Goal: Use online tool/utility: Utilize a website feature to perform a specific function

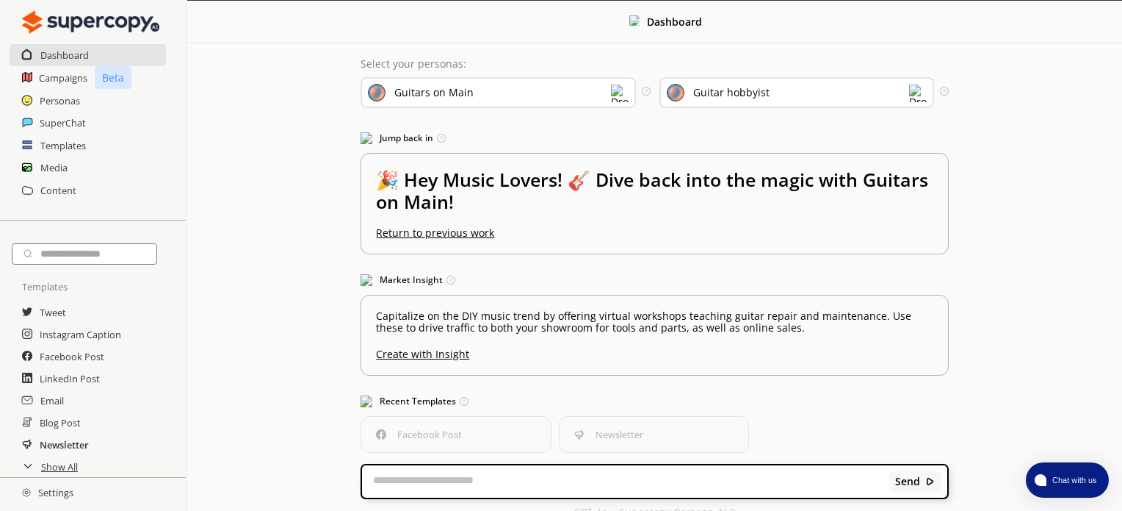
click at [65, 443] on h2 "Newsletter" at bounding box center [64, 444] width 49 height 22
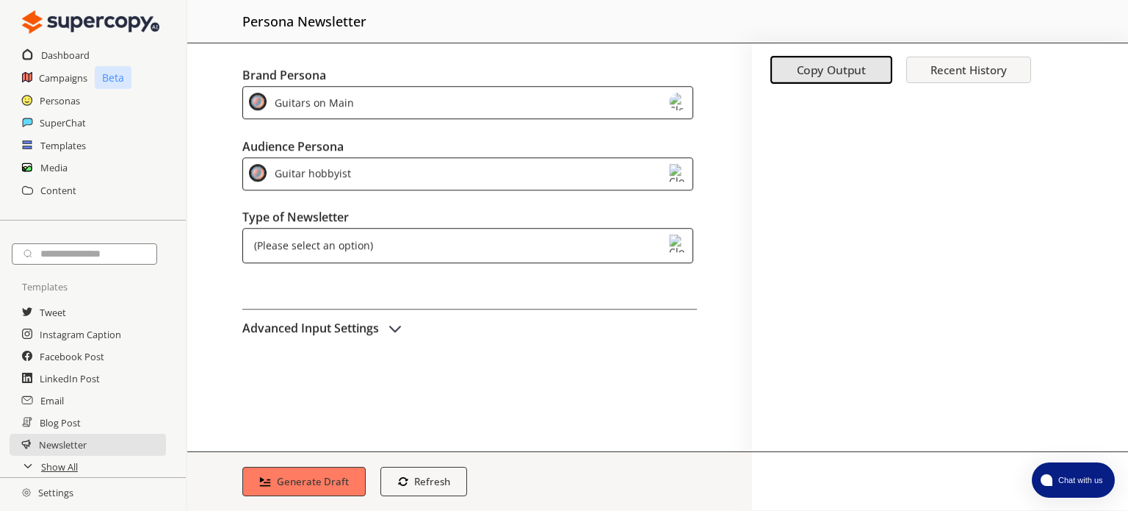
click at [519, 90] on div "Guitars on Main" at bounding box center [467, 96] width 451 height 33
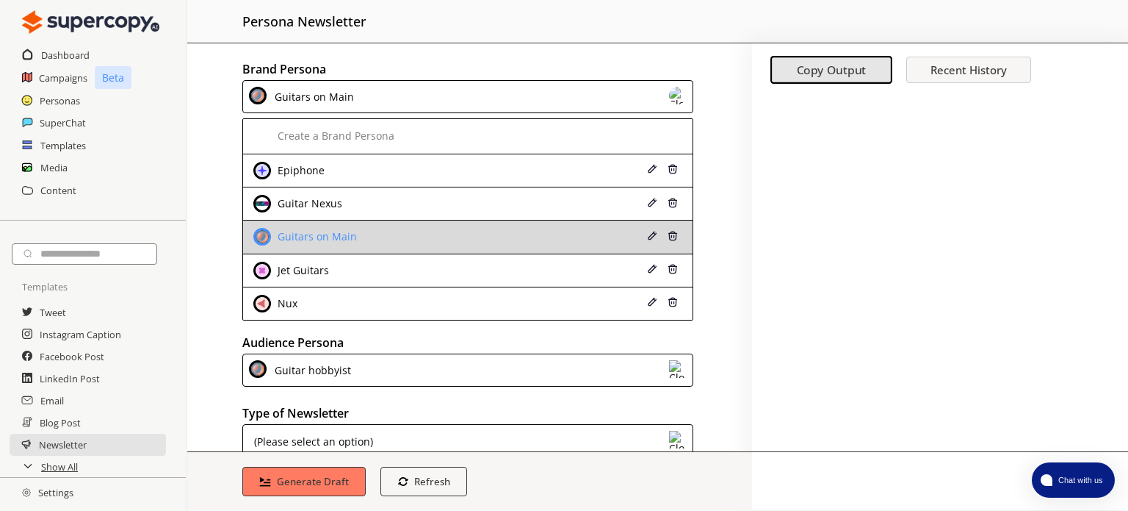
click at [450, 232] on div "Guitars on Main" at bounding box center [428, 237] width 351 height 18
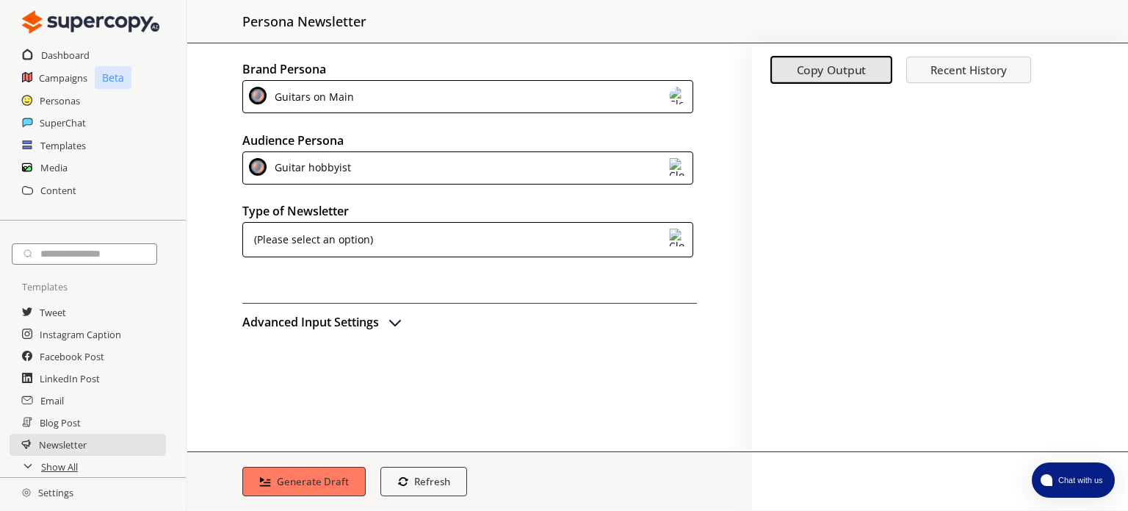
click at [552, 245] on div "(Please select an option)" at bounding box center [467, 239] width 451 height 35
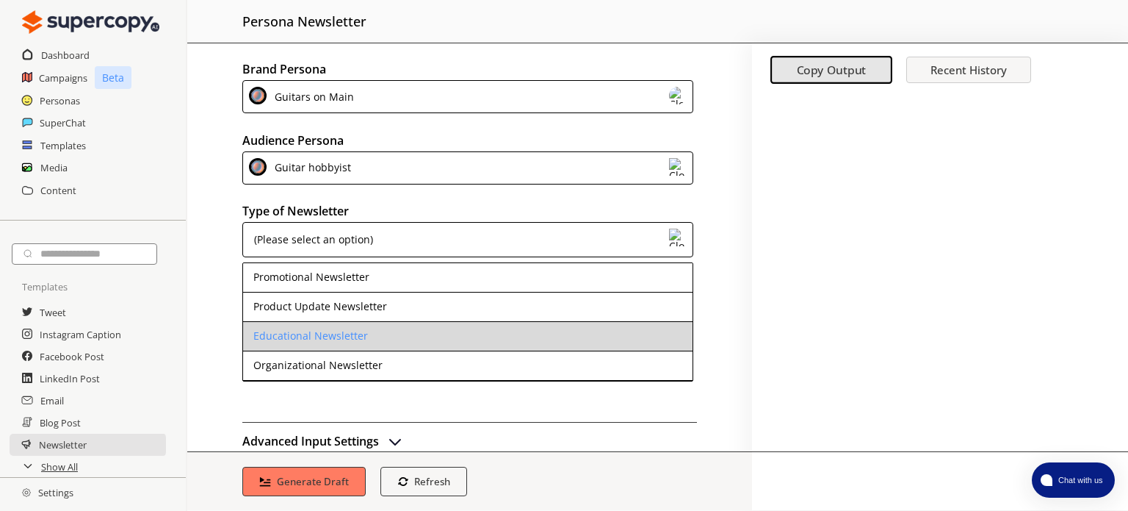
click at [341, 340] on div "Educational Newsletter" at bounding box center [310, 336] width 115 height 12
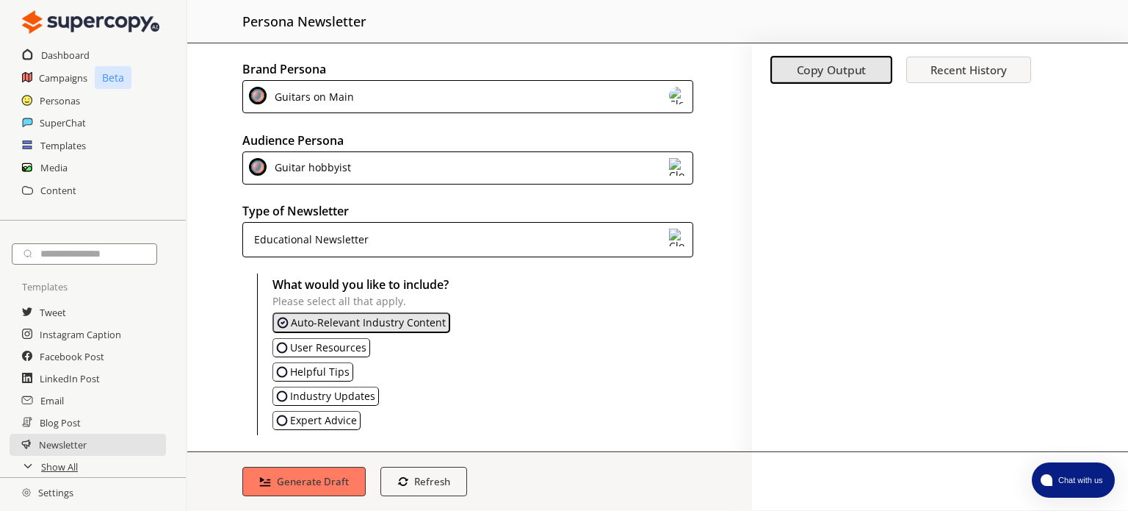
click at [278, 369] on img "Helpful Tips" at bounding box center [282, 372] width 12 height 12
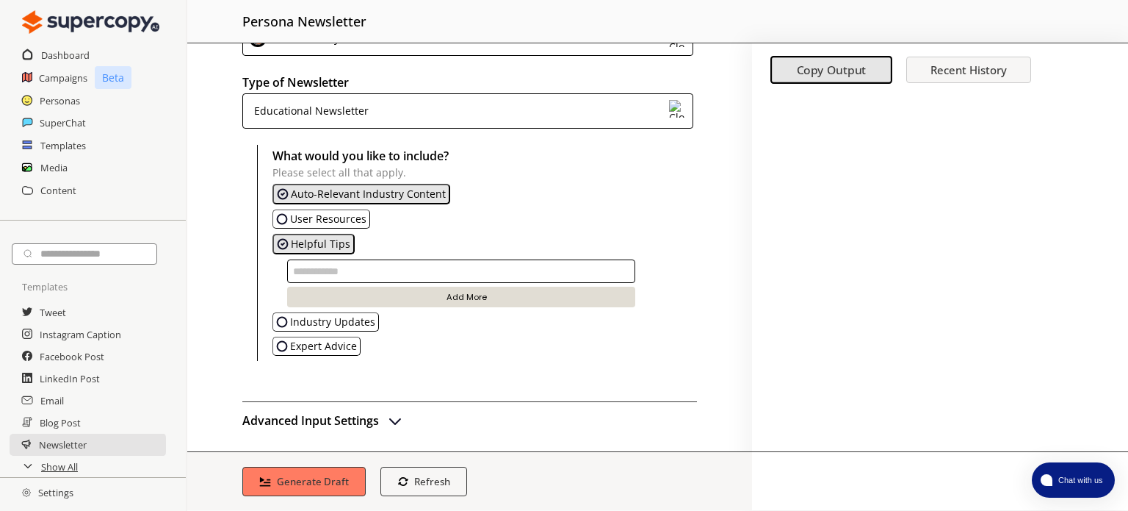
scroll to position [129, 0]
click at [303, 183] on button "Auto-Relevant Industry Content" at bounding box center [362, 193] width 178 height 21
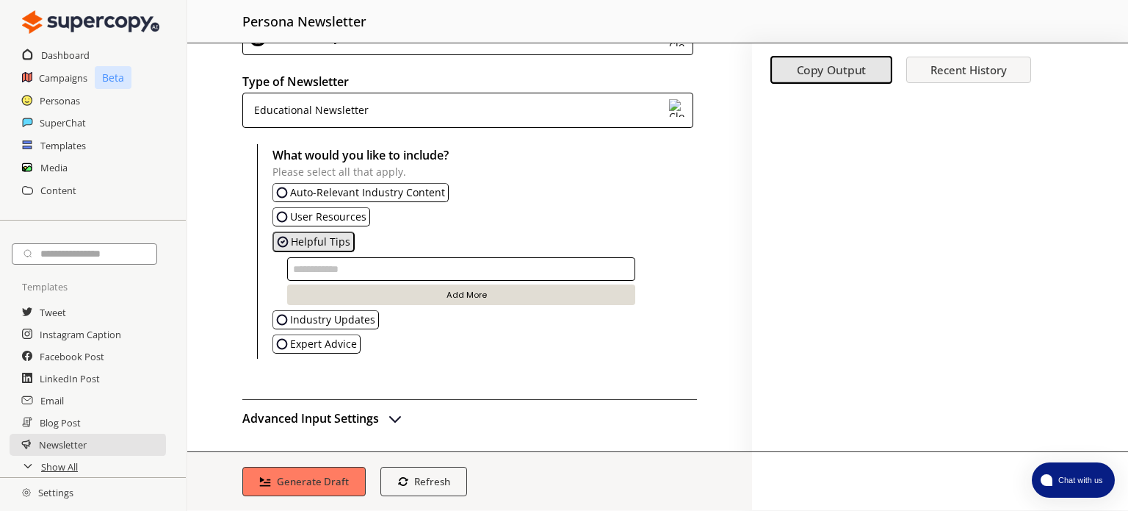
click at [282, 187] on img "Auto-Revelant Industry Content" at bounding box center [282, 193] width 12 height 12
click at [282, 242] on img "Helpful Tips" at bounding box center [283, 243] width 12 height 12
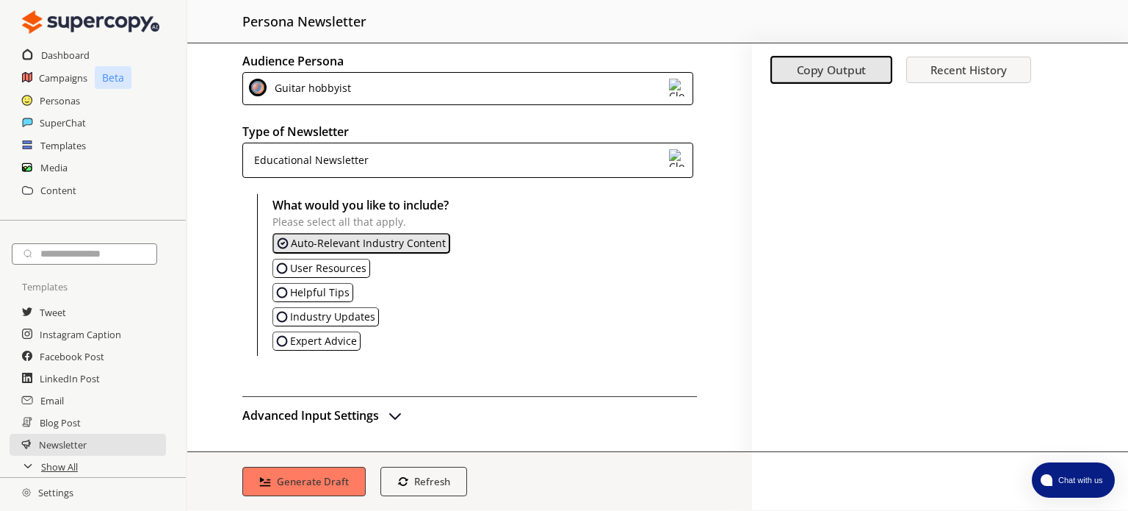
click at [282, 242] on img "Auto-Revelant Industry Content" at bounding box center [283, 243] width 12 height 12
click at [282, 242] on img "Auto-Revelant Industry Content" at bounding box center [282, 244] width 12 height 12
click at [303, 476] on b "Generate Draft" at bounding box center [313, 481] width 76 height 14
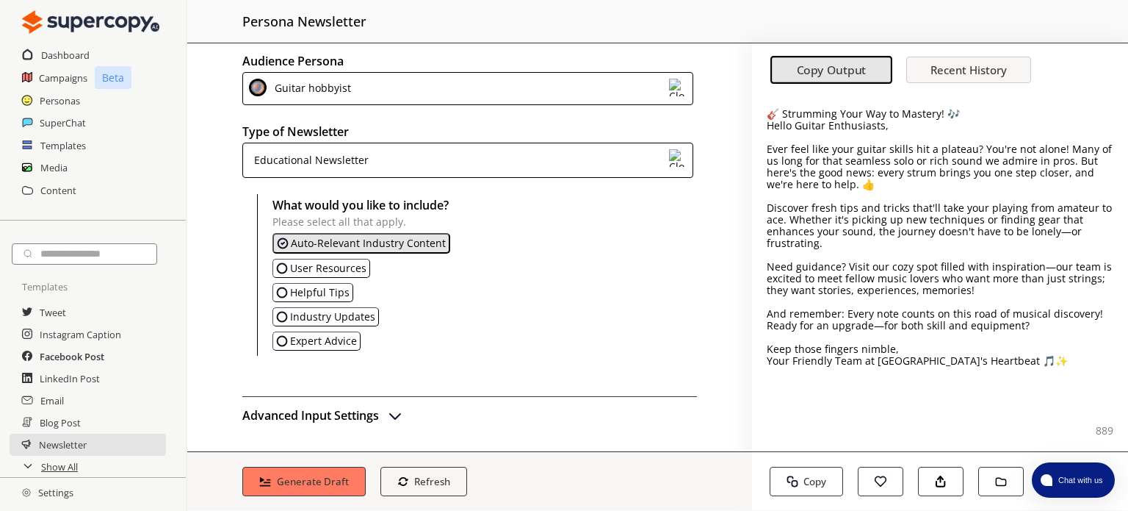
click at [71, 361] on h2 "Facebook Post" at bounding box center [72, 356] width 65 height 22
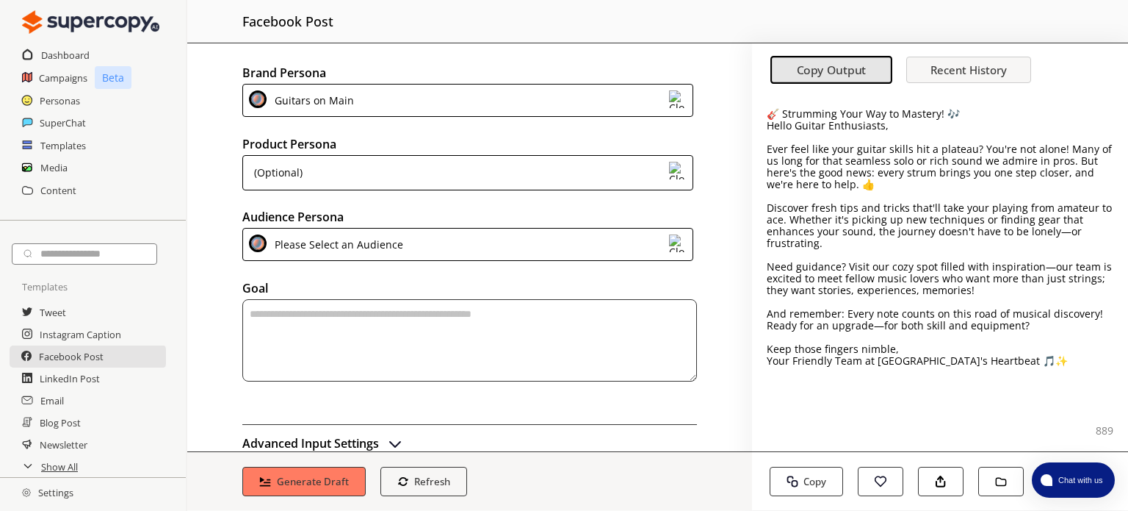
click at [384, 168] on div "(Optional)" at bounding box center [467, 172] width 451 height 35
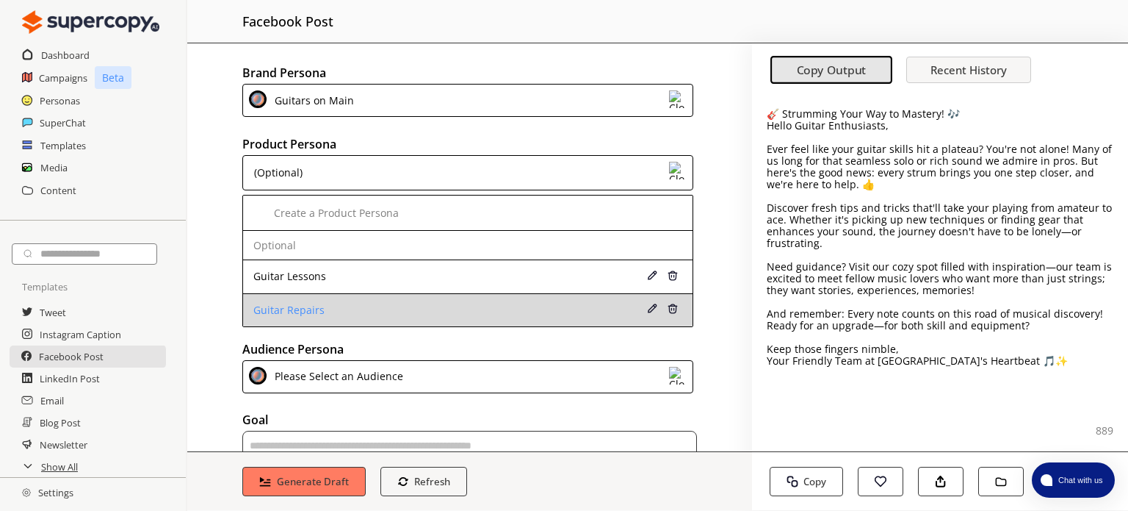
click at [491, 308] on div "Guitar Repairs" at bounding box center [428, 310] width 351 height 12
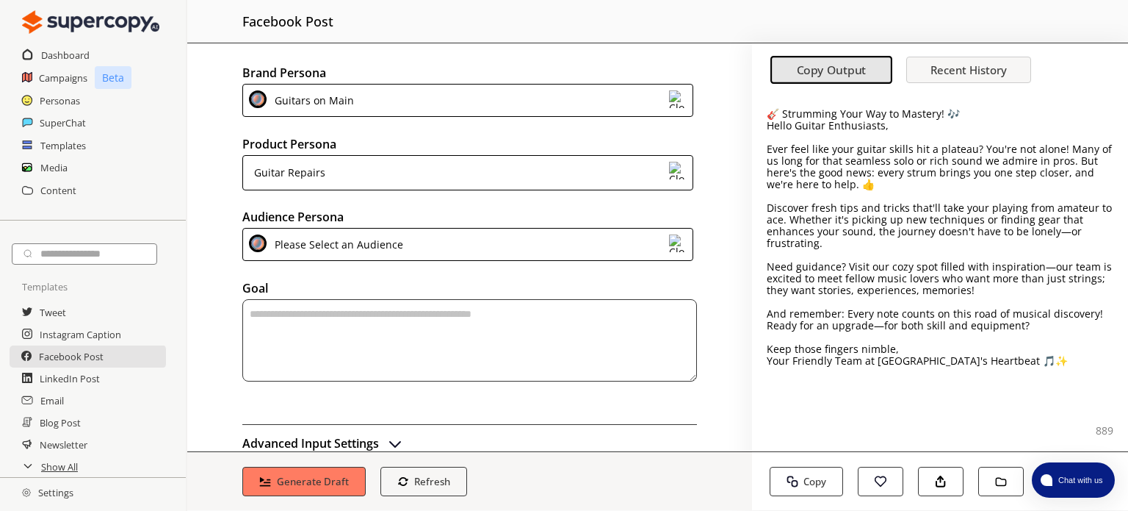
click at [670, 246] on img at bounding box center [678, 243] width 18 height 18
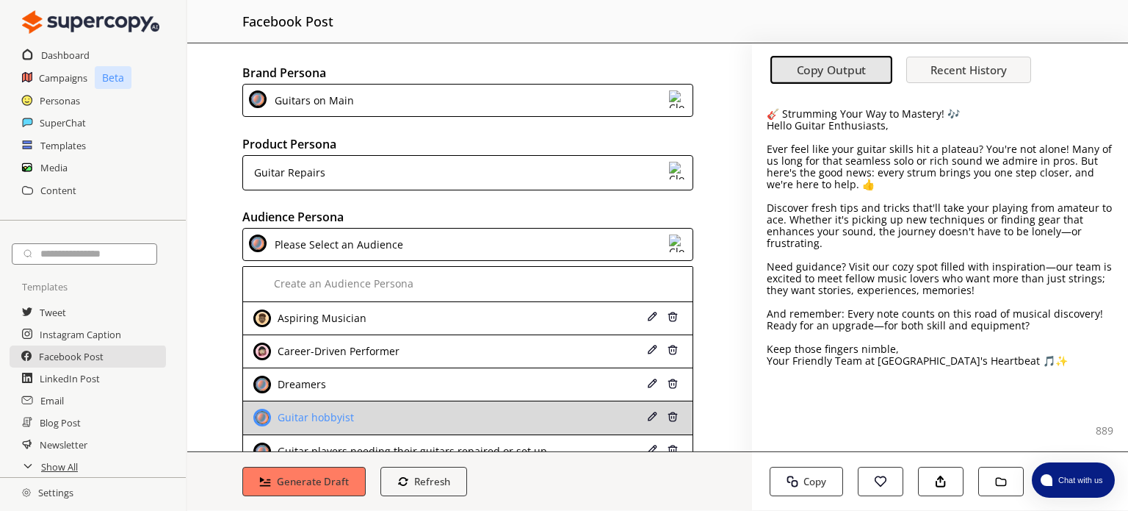
click at [537, 414] on div "Guitar hobbyist" at bounding box center [428, 417] width 351 height 18
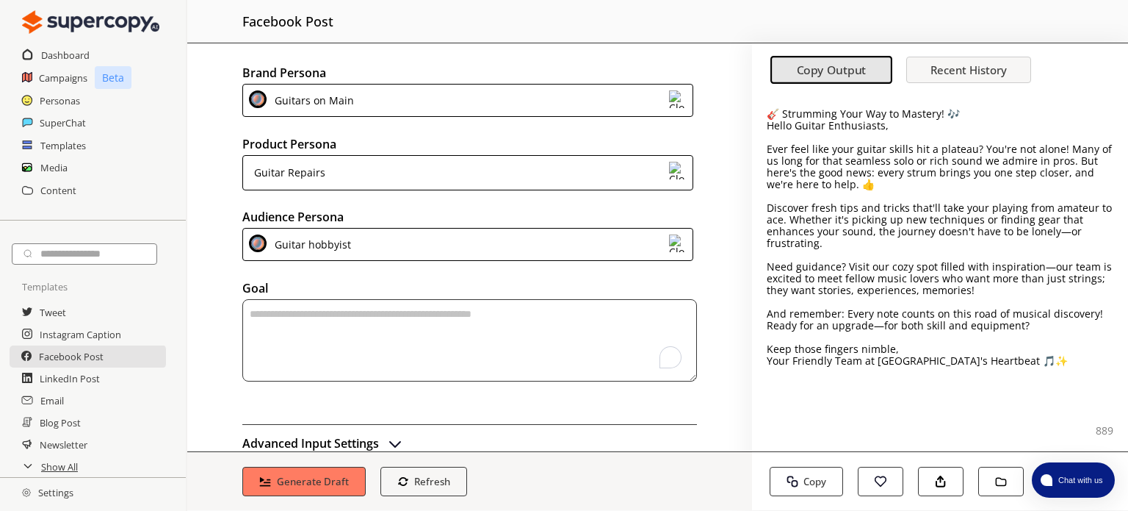
click at [392, 339] on textarea "To enrich screen reader interactions, please activate Accessibility in Grammarl…" at bounding box center [469, 340] width 455 height 82
paste textarea "**********"
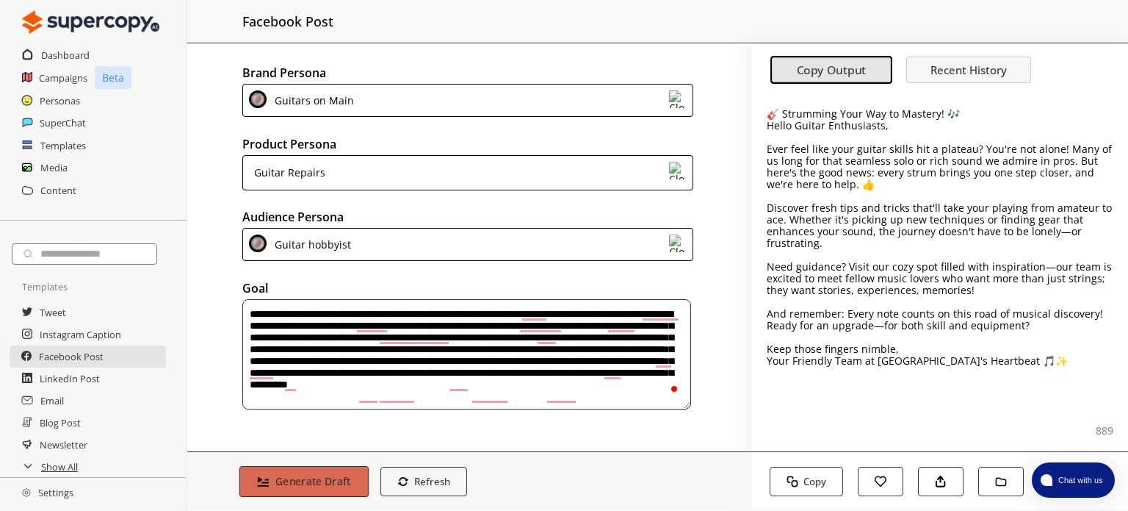
type textarea "**********"
click at [320, 480] on b "Generate Draft" at bounding box center [313, 481] width 76 height 14
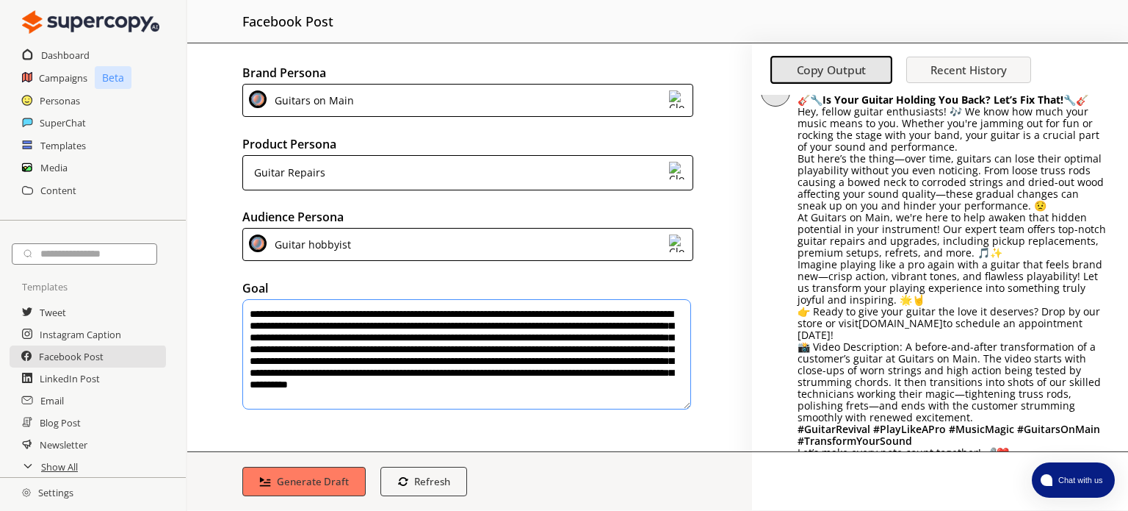
scroll to position [419, 0]
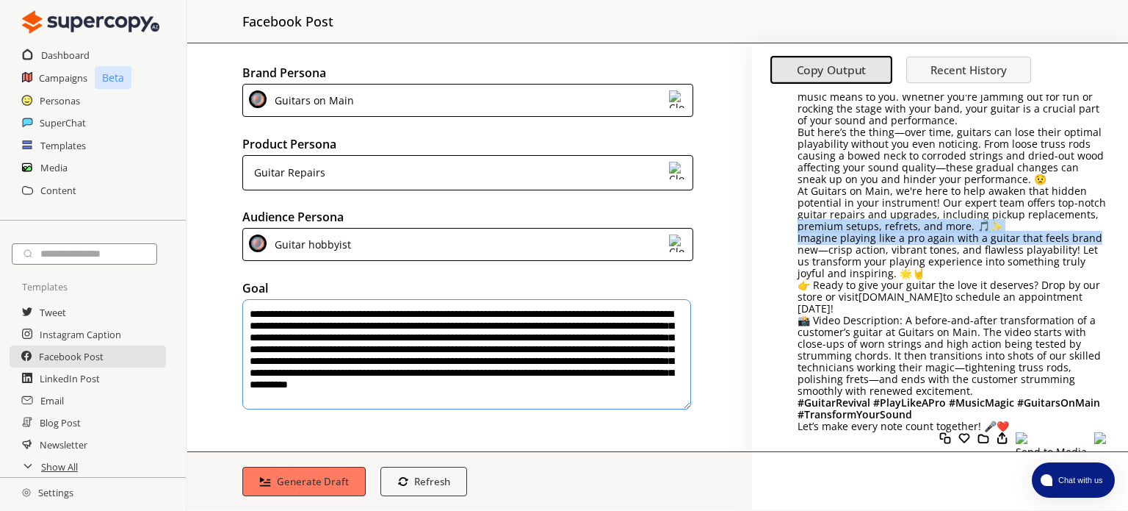
drag, startPoint x: 1128, startPoint y: 217, endPoint x: 1125, endPoint y: 241, distance: 24.3
click at [1122, 241] on div "Guitars on Main @ Guitars_on_Main 🎸 Hey Guitar Enthusiasts! 🎶 Are you feeling l…" at bounding box center [940, 273] width 376 height 356
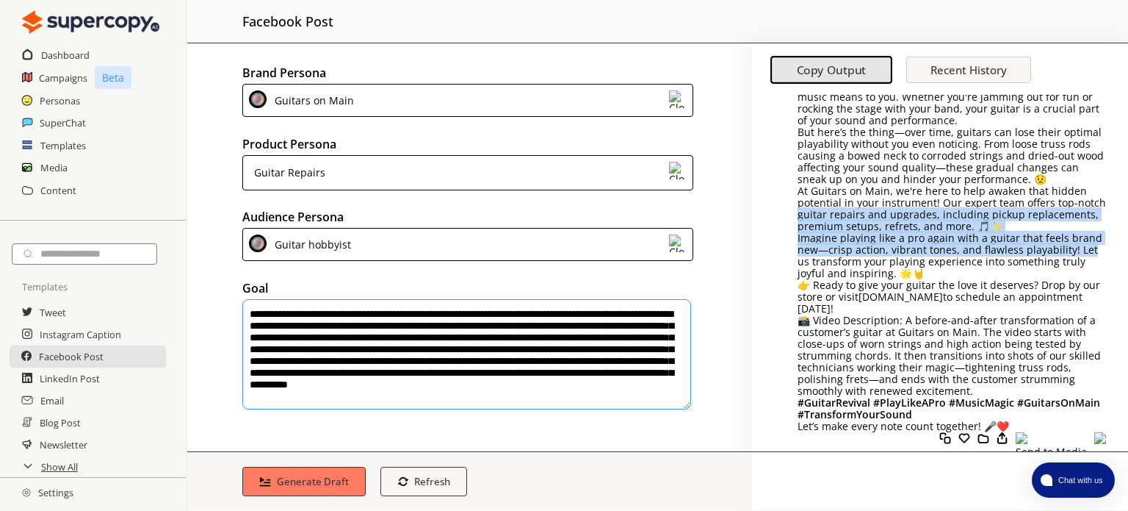
drag, startPoint x: 1128, startPoint y: 208, endPoint x: 1114, endPoint y: 254, distance: 48.3
click at [1114, 254] on div "Guitars on Main @ Guitars_on_Main 🎸 Hey Guitar Enthusiasts! 🎶 Are you feeling l…" at bounding box center [940, 273] width 376 height 356
click at [1108, 224] on div "Guitars on Main @ Guitars_on_Main 🎸🔧 Is Your Guitar Holding You Back? Let’s Fix…" at bounding box center [940, 256] width 376 height 427
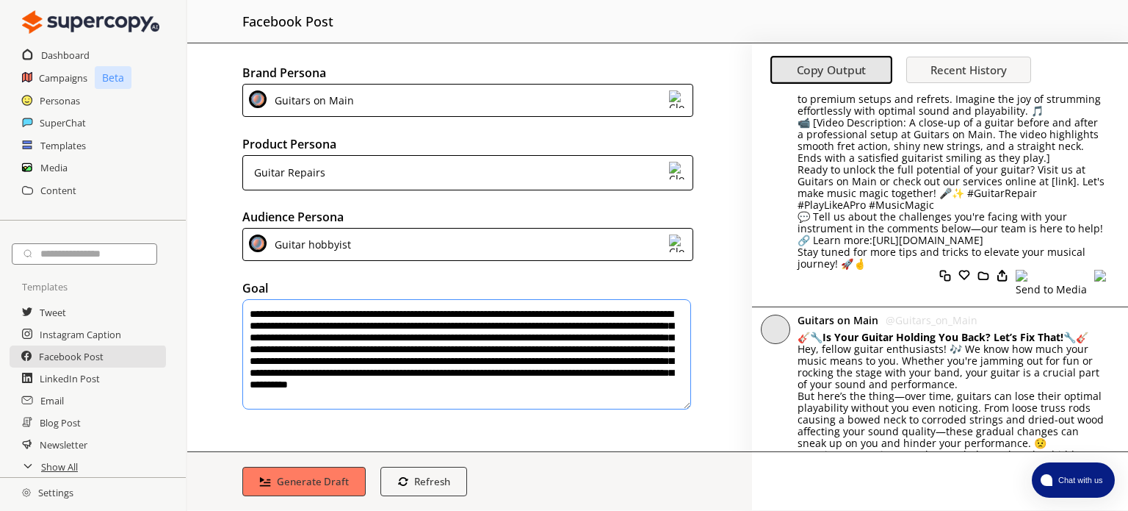
scroll to position [0, 0]
